Goal: Find specific page/section: Find specific page/section

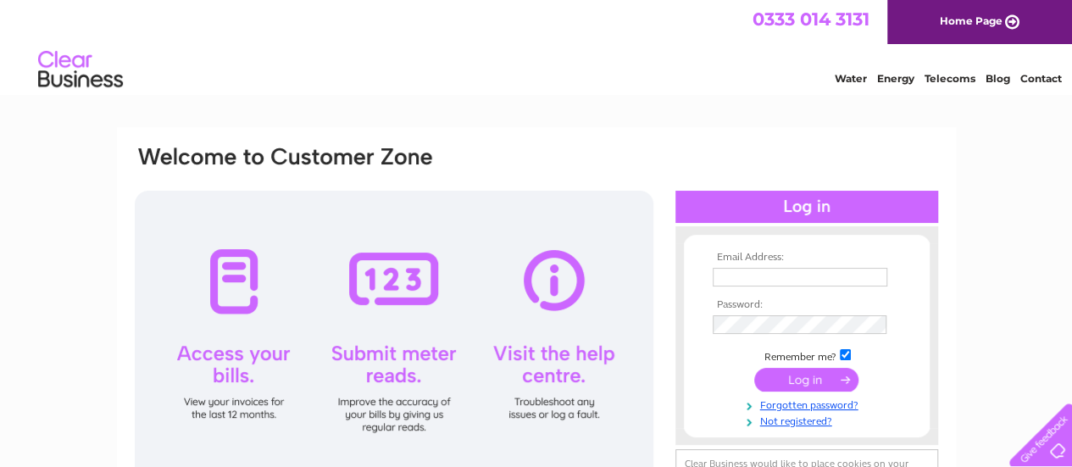
type input "accounts@kitchenandbathco.co.uk"
click at [804, 381] on input "submit" at bounding box center [807, 380] width 104 height 24
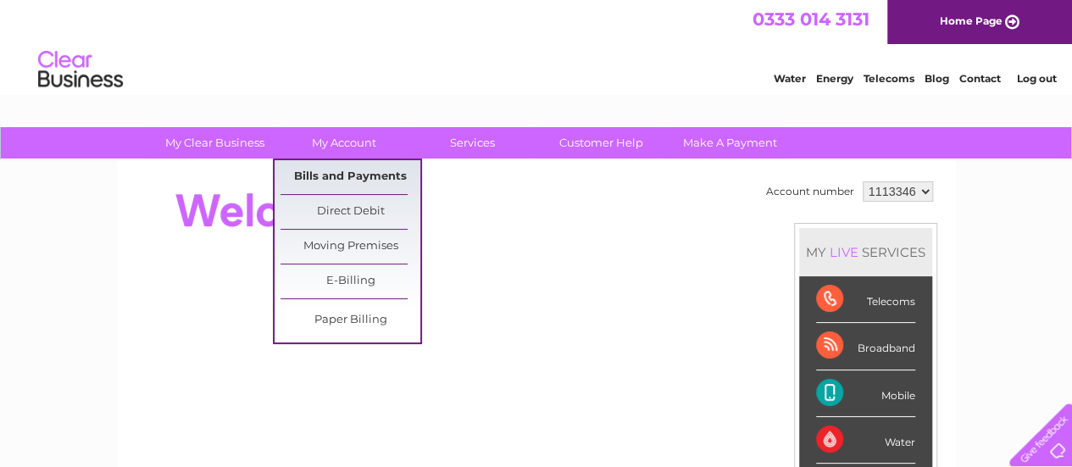
click at [372, 172] on link "Bills and Payments" at bounding box center [351, 177] width 140 height 34
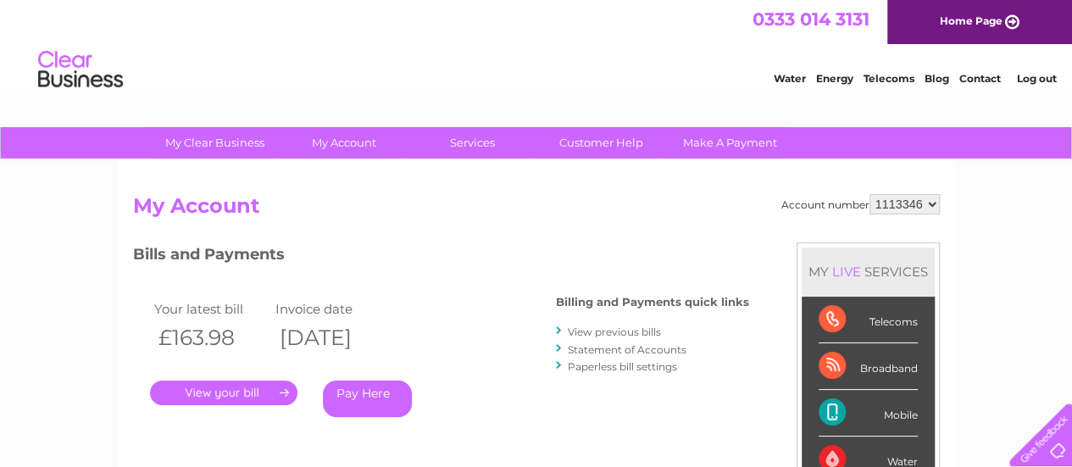
click at [242, 396] on link "." at bounding box center [224, 393] width 148 height 25
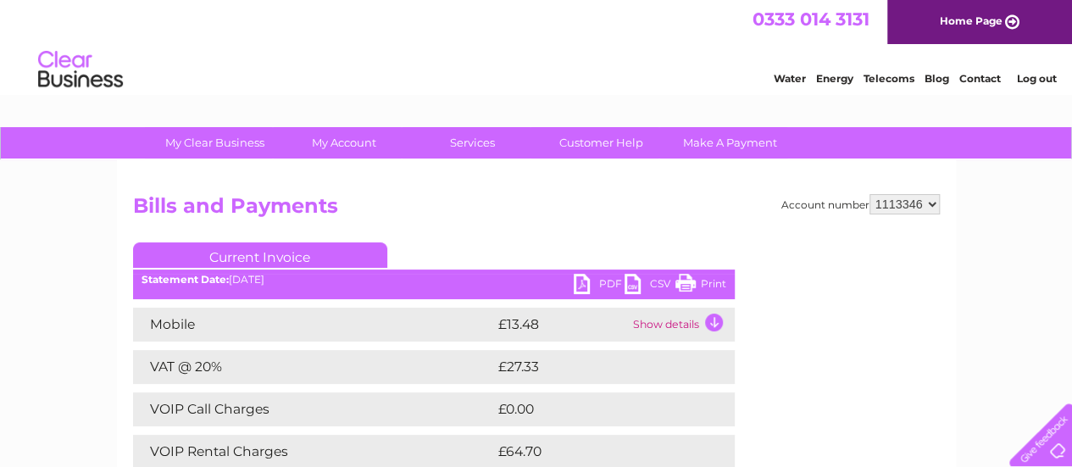
click at [709, 280] on link "Print" at bounding box center [701, 286] width 51 height 25
